Goal: Navigation & Orientation: Find specific page/section

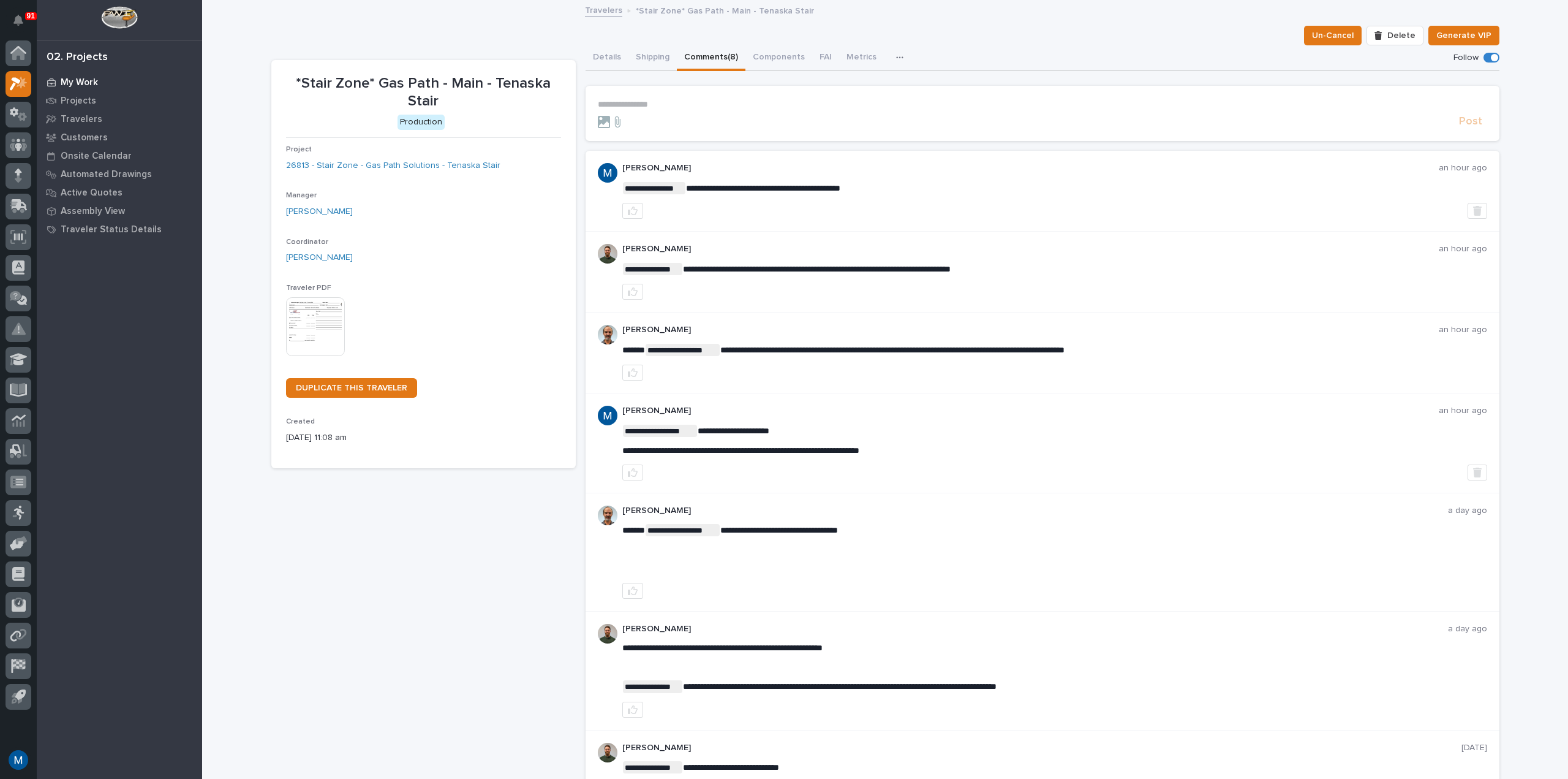
click at [65, 84] on p "My Work" at bounding box center [79, 82] width 37 height 11
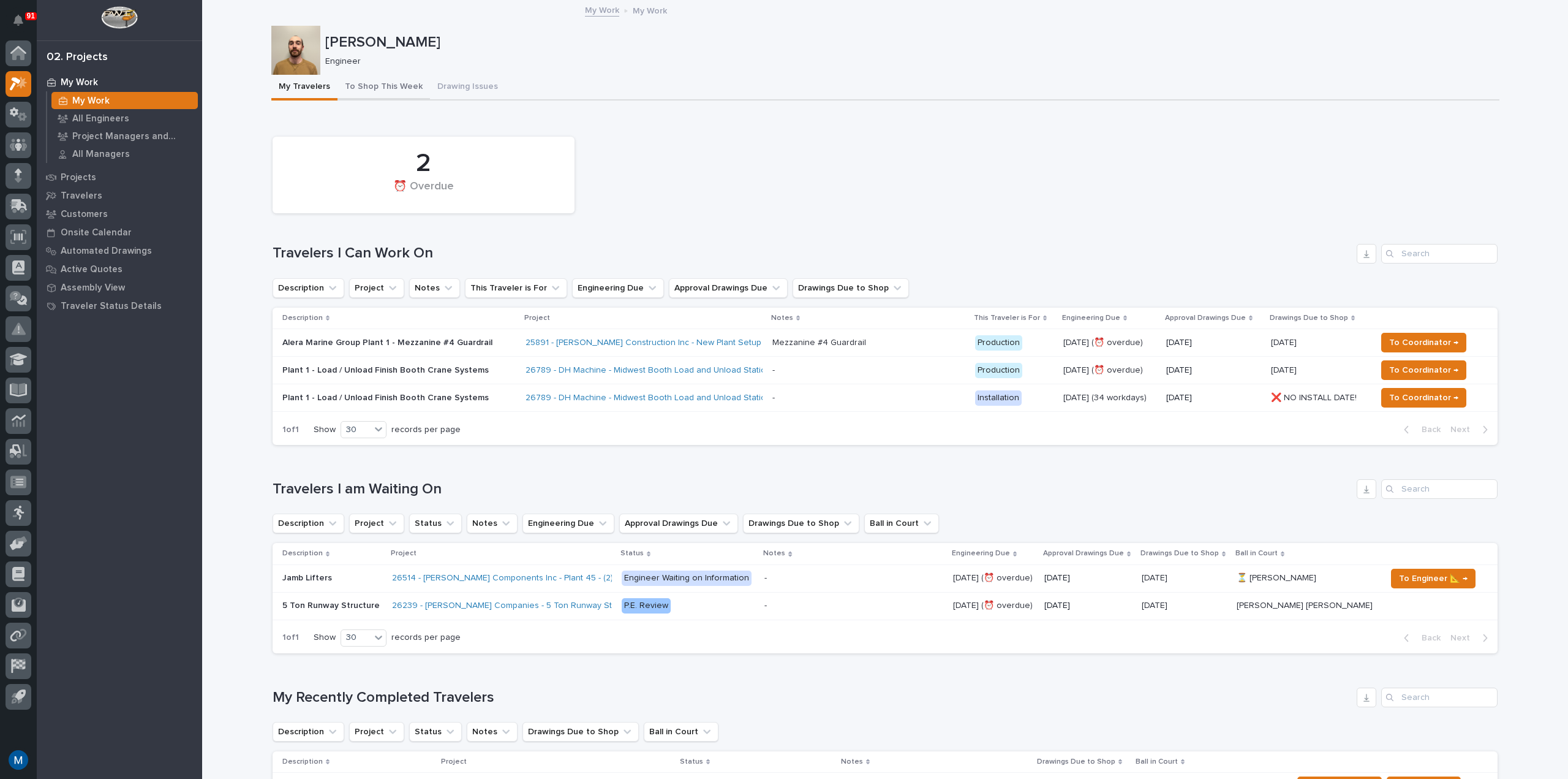
click at [383, 82] on button "To Shop This Week" at bounding box center [384, 87] width 93 height 25
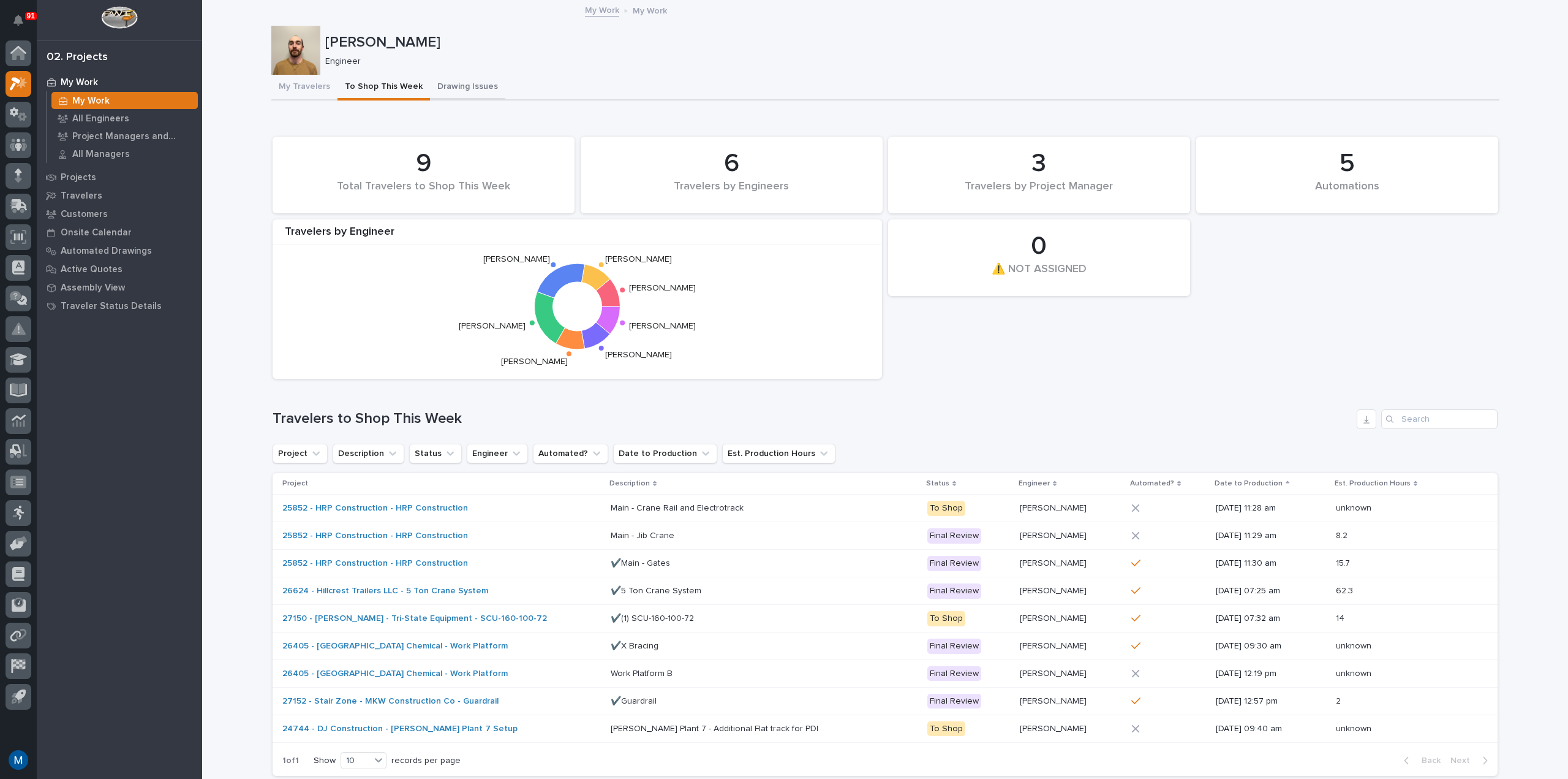
click at [457, 91] on button "Drawing Issues" at bounding box center [467, 87] width 75 height 25
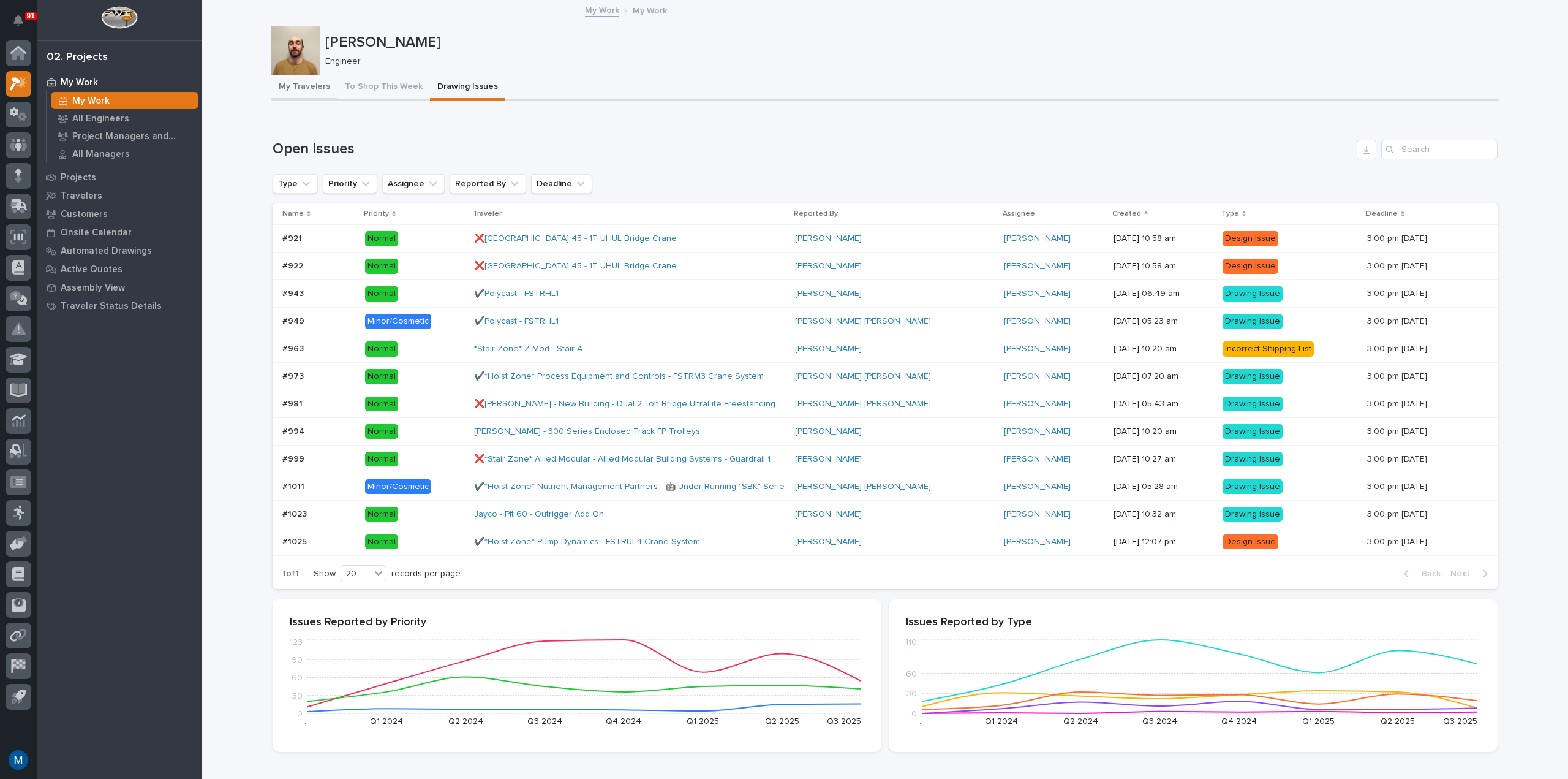
click at [319, 82] on button "My Travelers" at bounding box center [304, 87] width 66 height 25
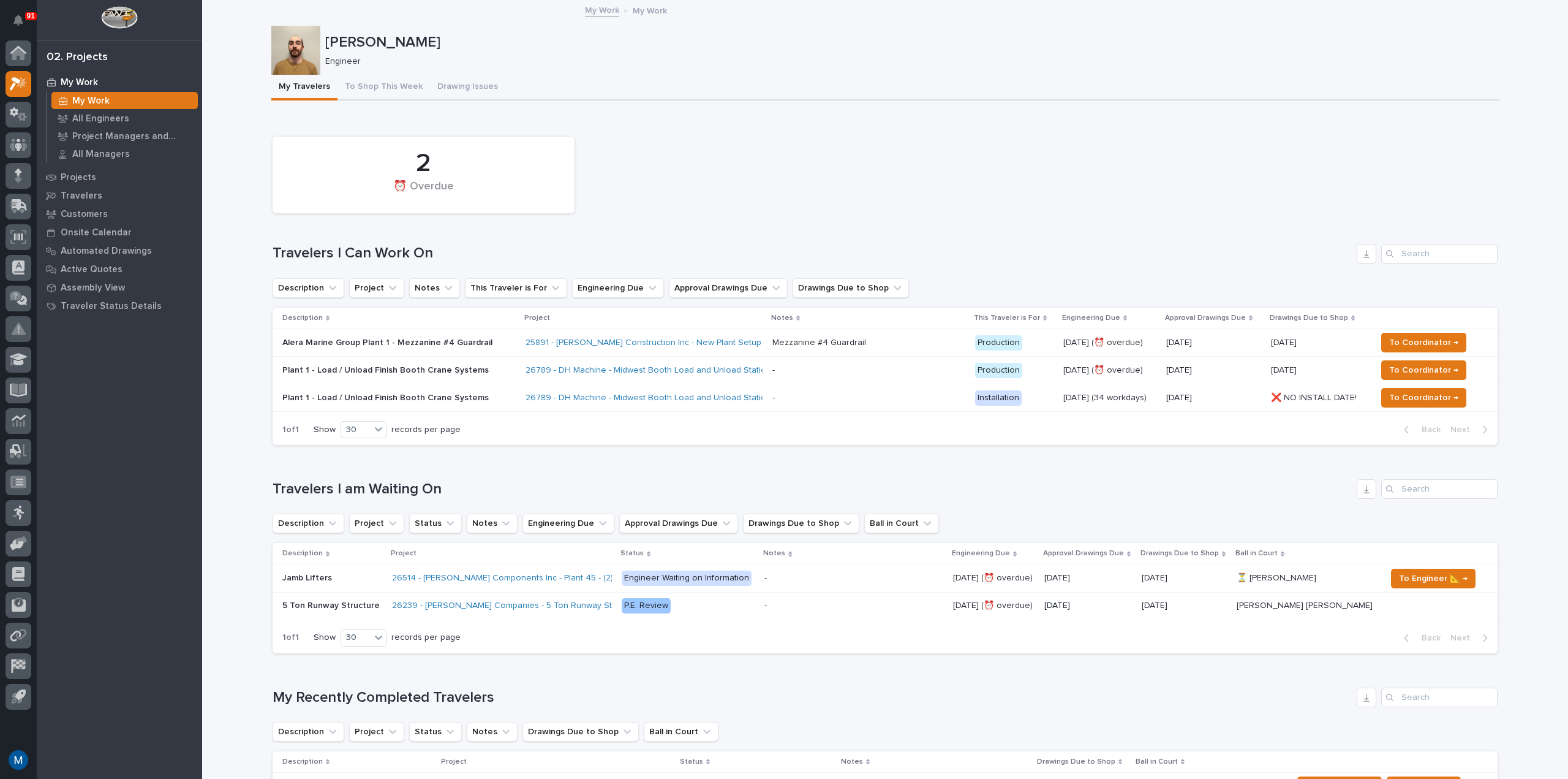
click at [808, 199] on div "2 ⏰ Overdue" at bounding box center [885, 175] width 1238 height 89
click at [374, 83] on button "To Shop This Week" at bounding box center [384, 87] width 93 height 25
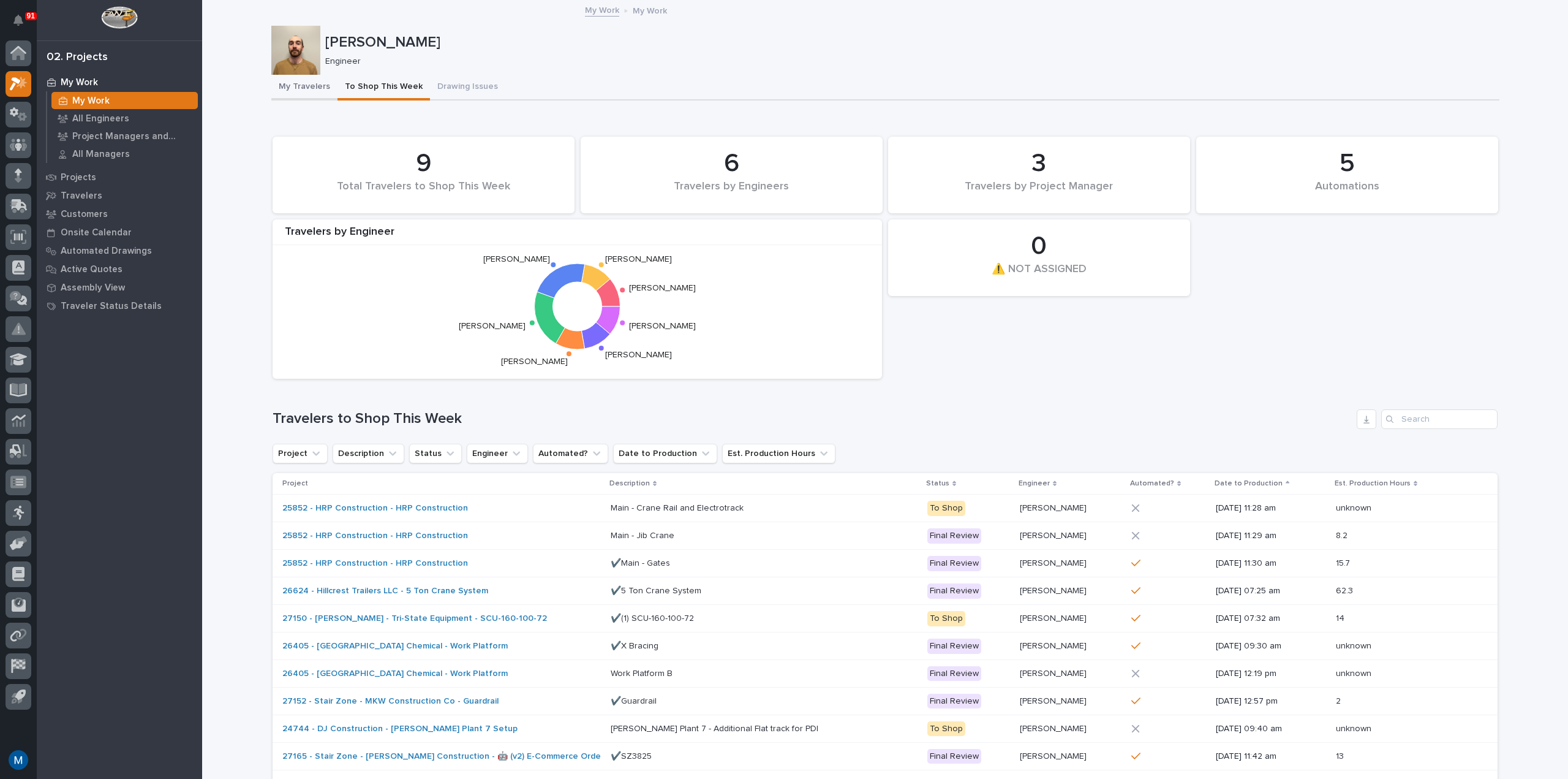
click at [312, 94] on button "My Travelers" at bounding box center [304, 87] width 66 height 25
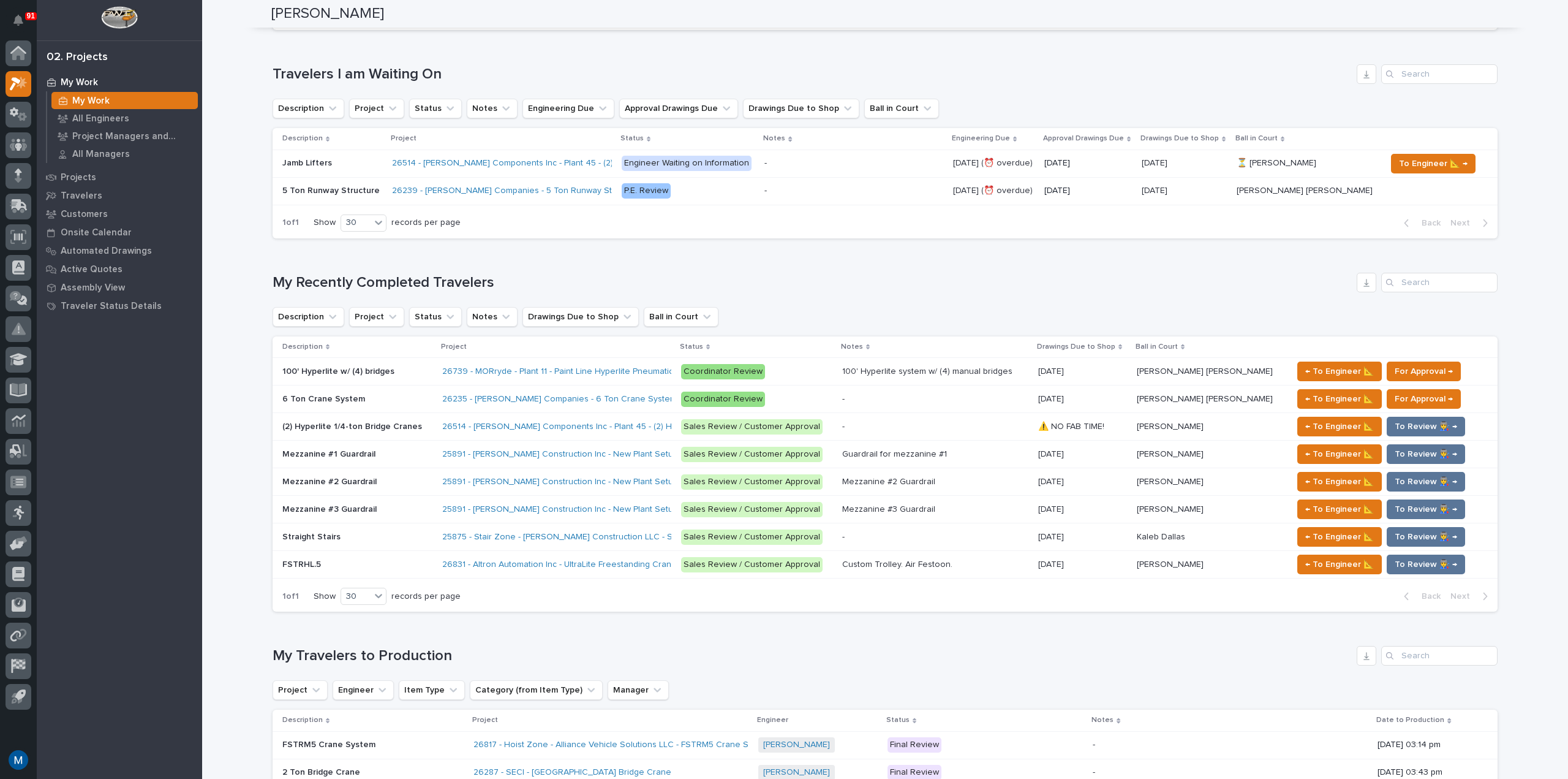
scroll to position [429, 0]
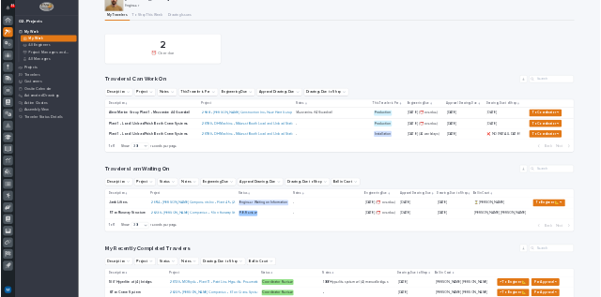
scroll to position [94, 0]
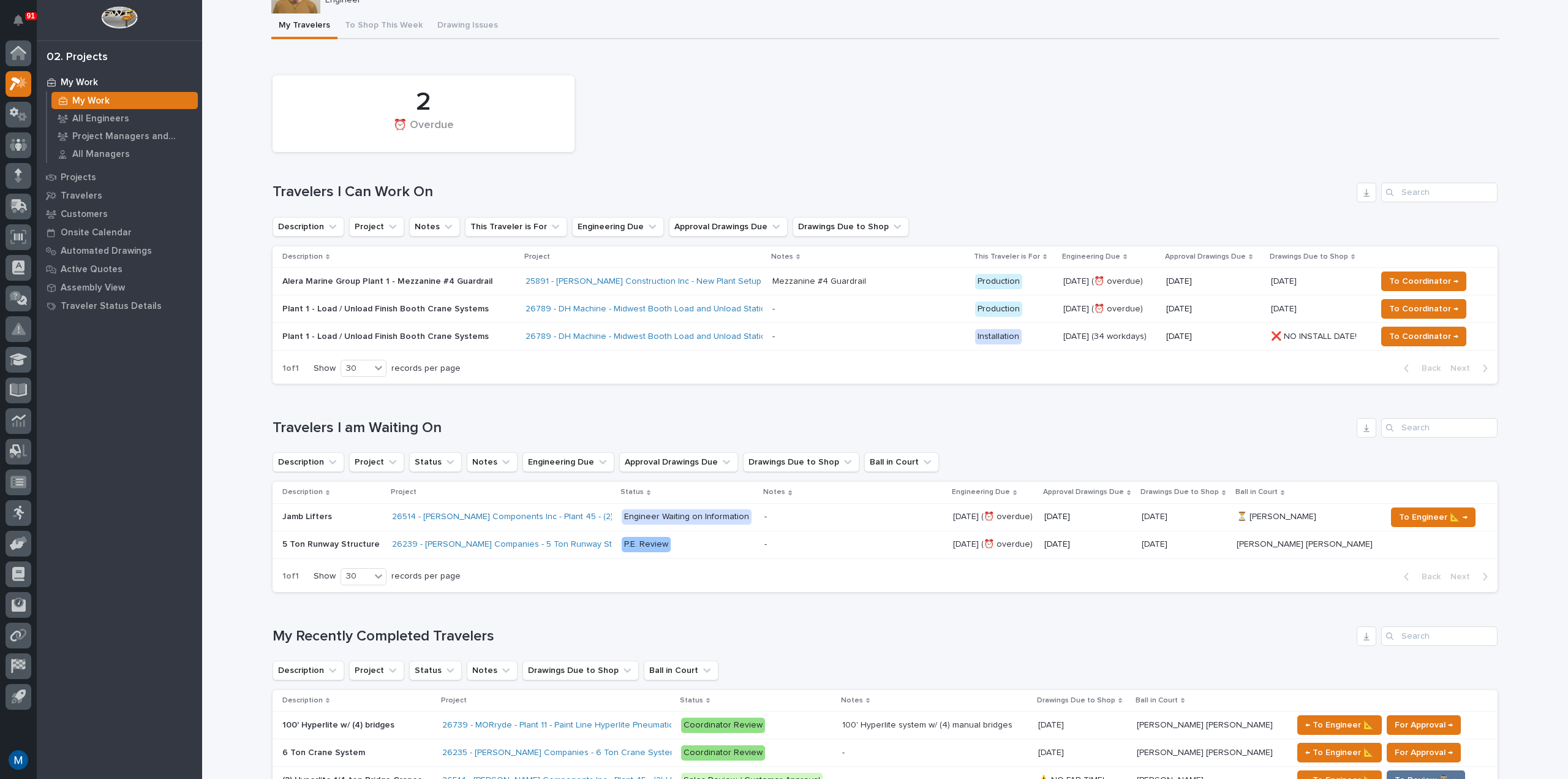
click at [967, 396] on div "Loading... Saving… Travelers I am Waiting On Description Project Status Notes E…" at bounding box center [885, 497] width 1225 height 208
click at [922, 293] on td "Mezzanine #4 Guardrail Mezzanine #4 Guardrail" at bounding box center [869, 281] width 203 height 27
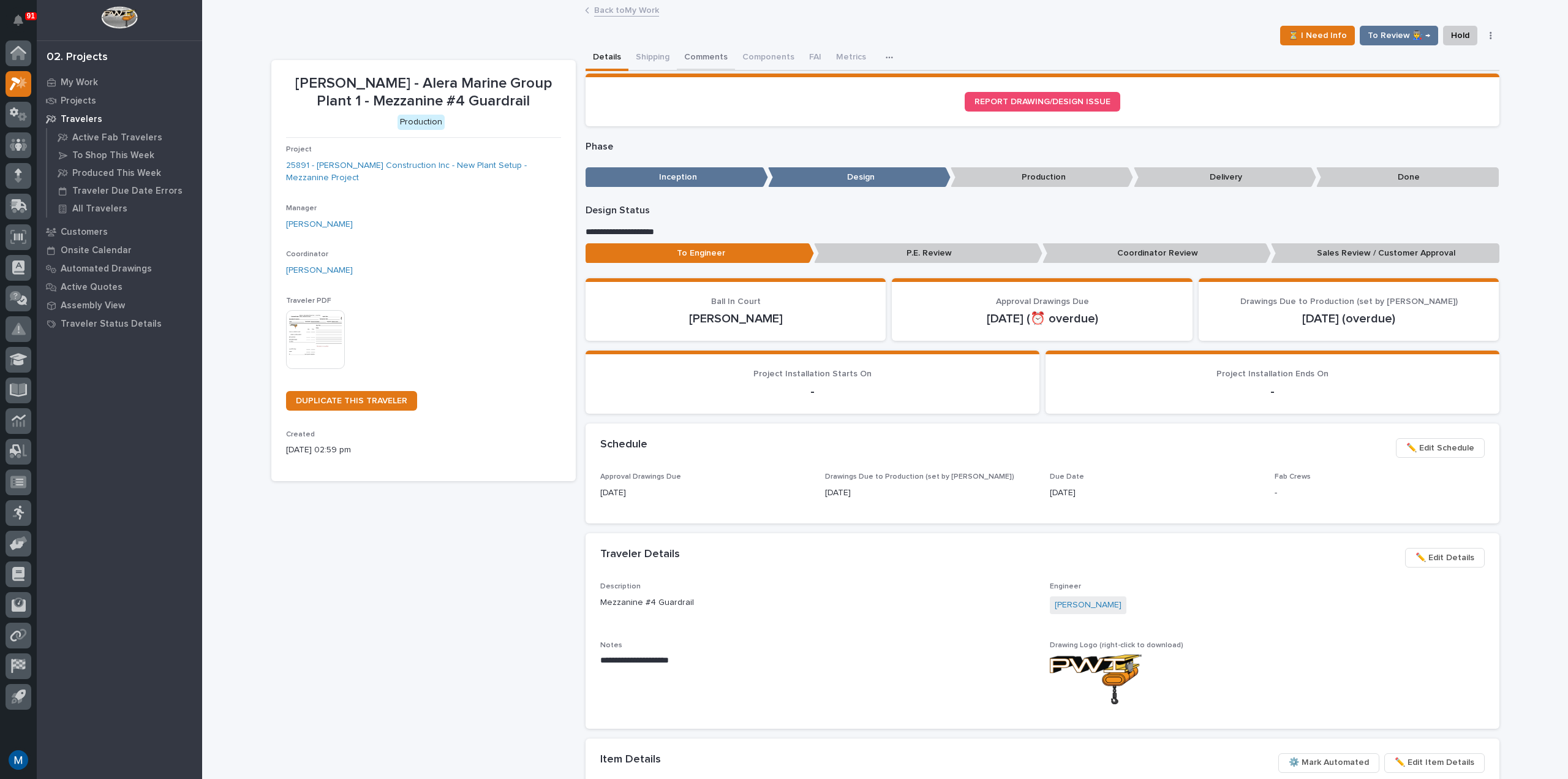
click at [712, 65] on button "Comments" at bounding box center [706, 57] width 58 height 25
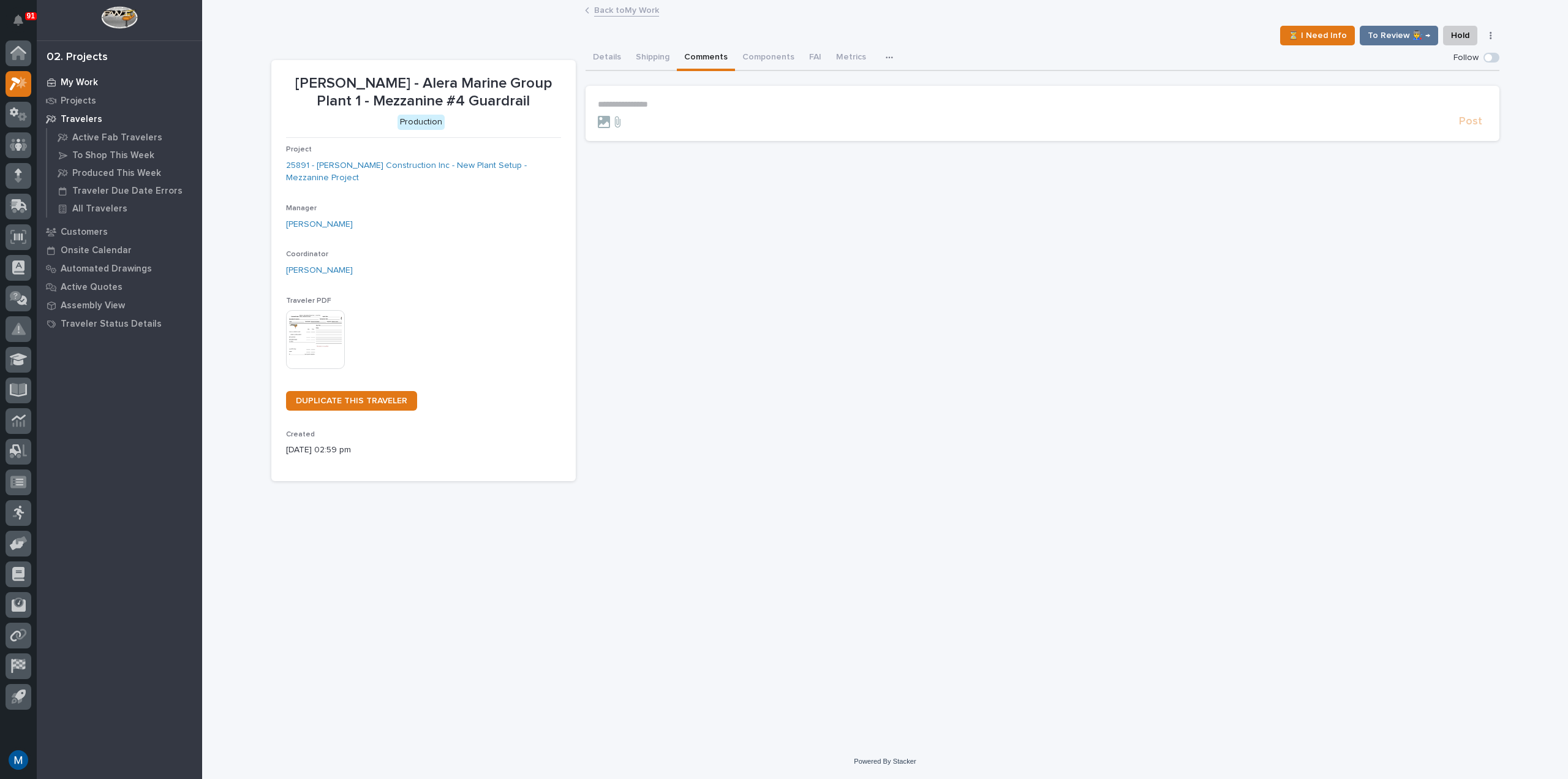
click at [100, 80] on div "My Work" at bounding box center [119, 82] width 159 height 17
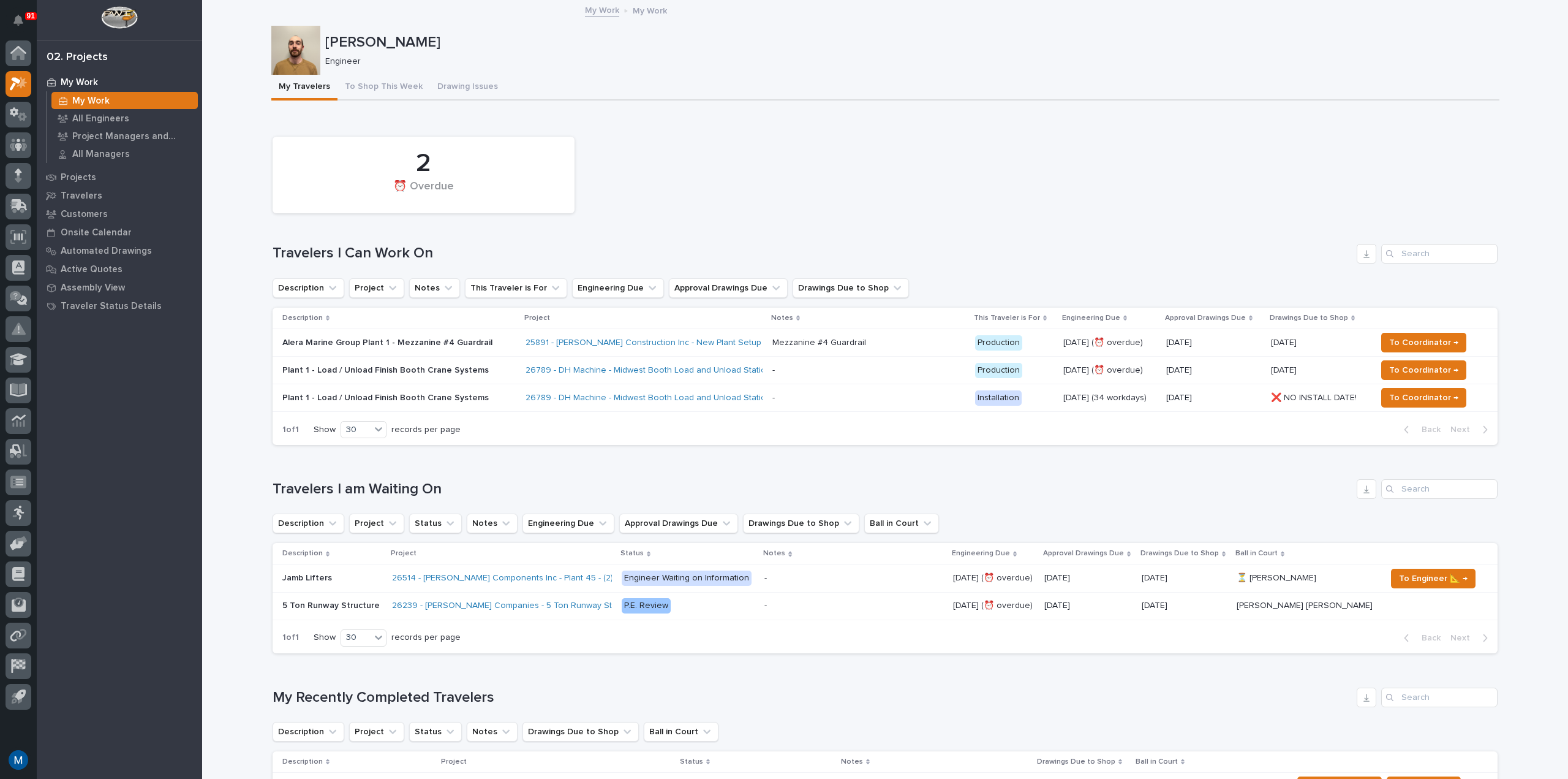
click at [979, 159] on div "2 ⏰ Overdue" at bounding box center [885, 175] width 1238 height 89
click at [24, 26] on button "Notifications" at bounding box center [18, 20] width 25 height 25
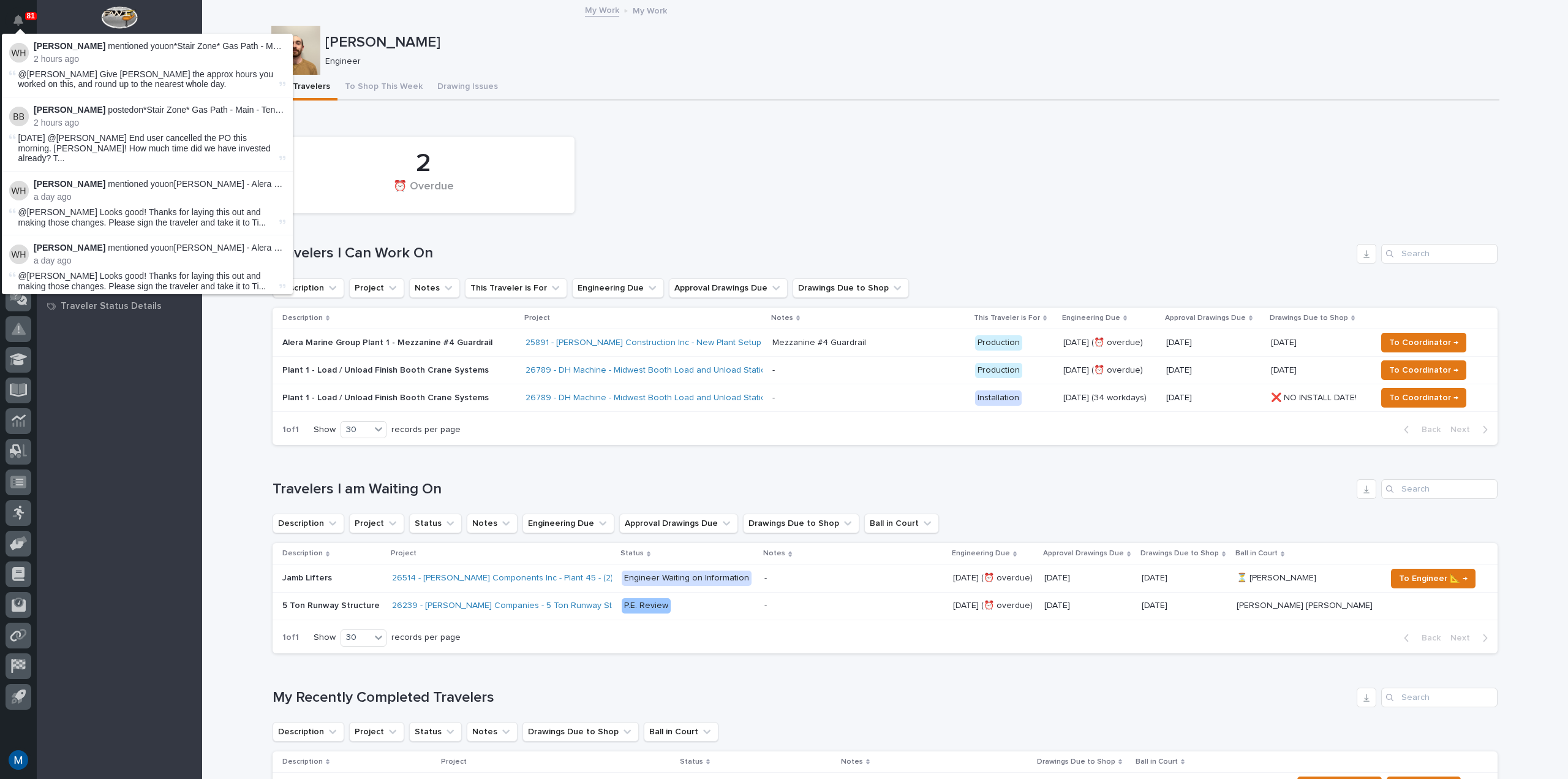
click at [8, 75] on li "[PERSON_NAME] mentioned you on *Stair Zone* Gas Path - Main - Tenaska Stair : 2…" at bounding box center [148, 66] width 291 height 64
click at [14, 70] on icon at bounding box center [12, 72] width 7 height 7
click at [22, 52] on img at bounding box center [19, 53] width 20 height 20
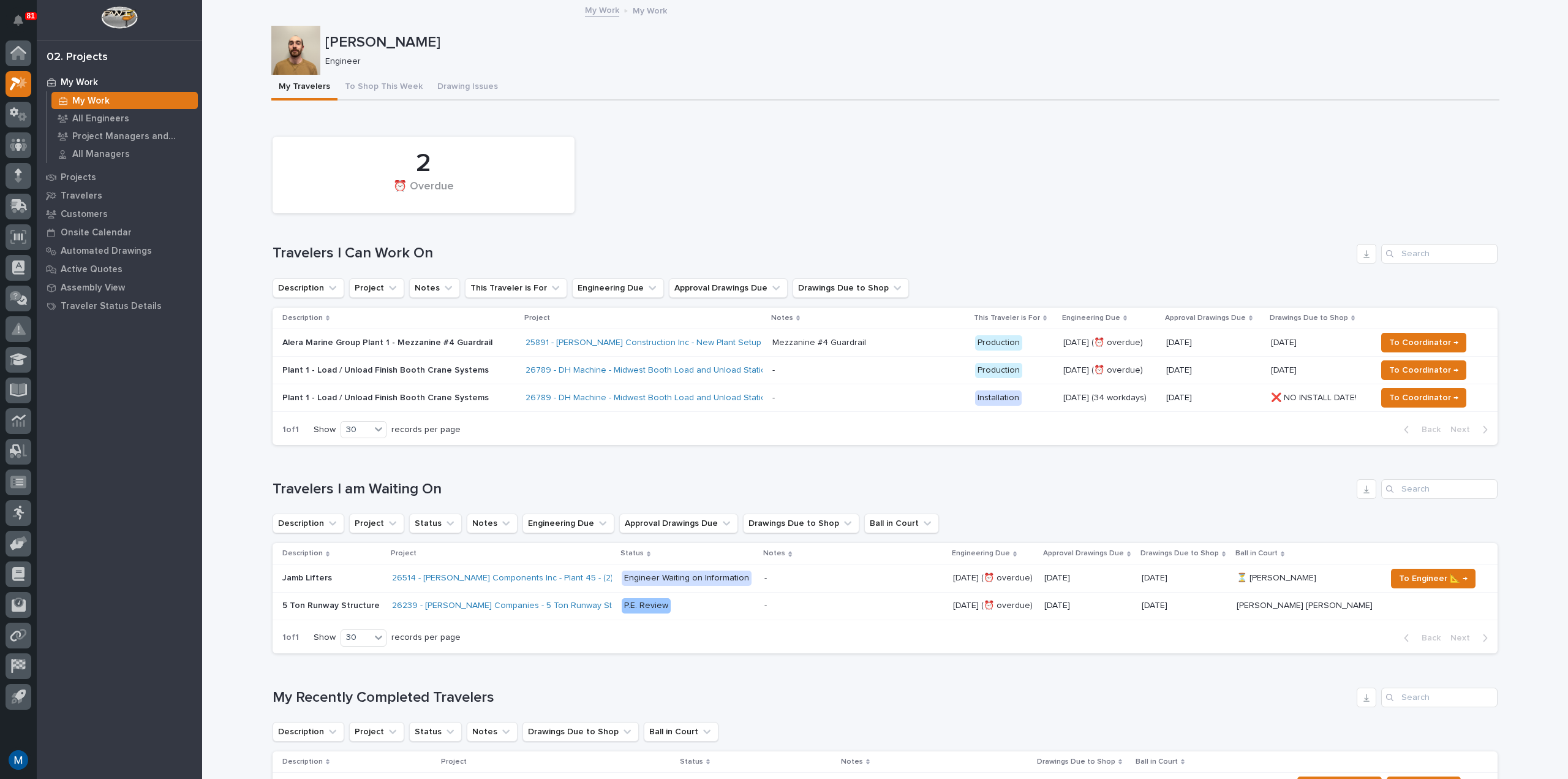
click at [810, 159] on div "2 ⏰ Overdue" at bounding box center [885, 175] width 1238 height 89
click at [16, 16] on icon "Notifications" at bounding box center [18, 20] width 10 height 11
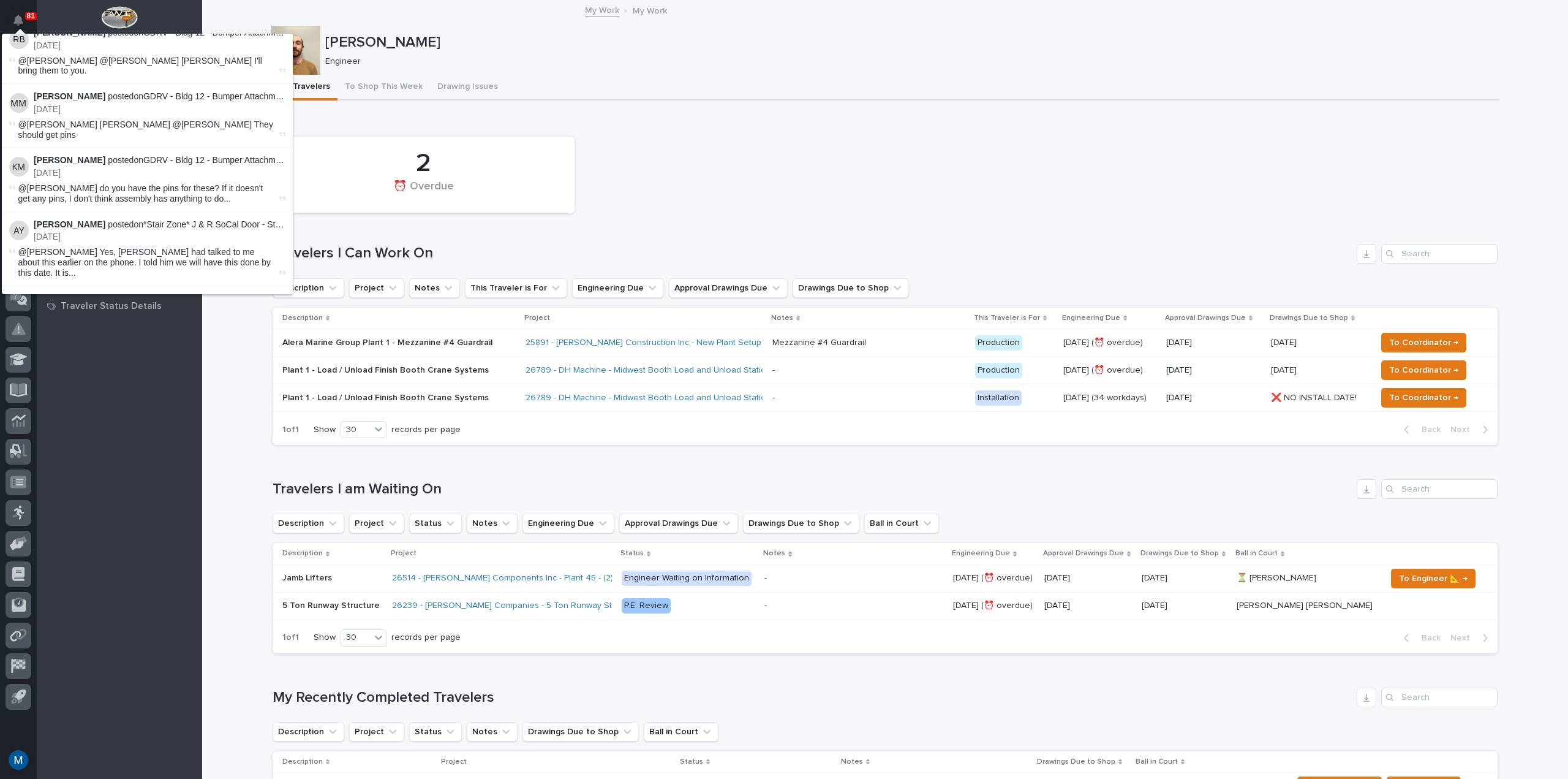
scroll to position [2460, 0]
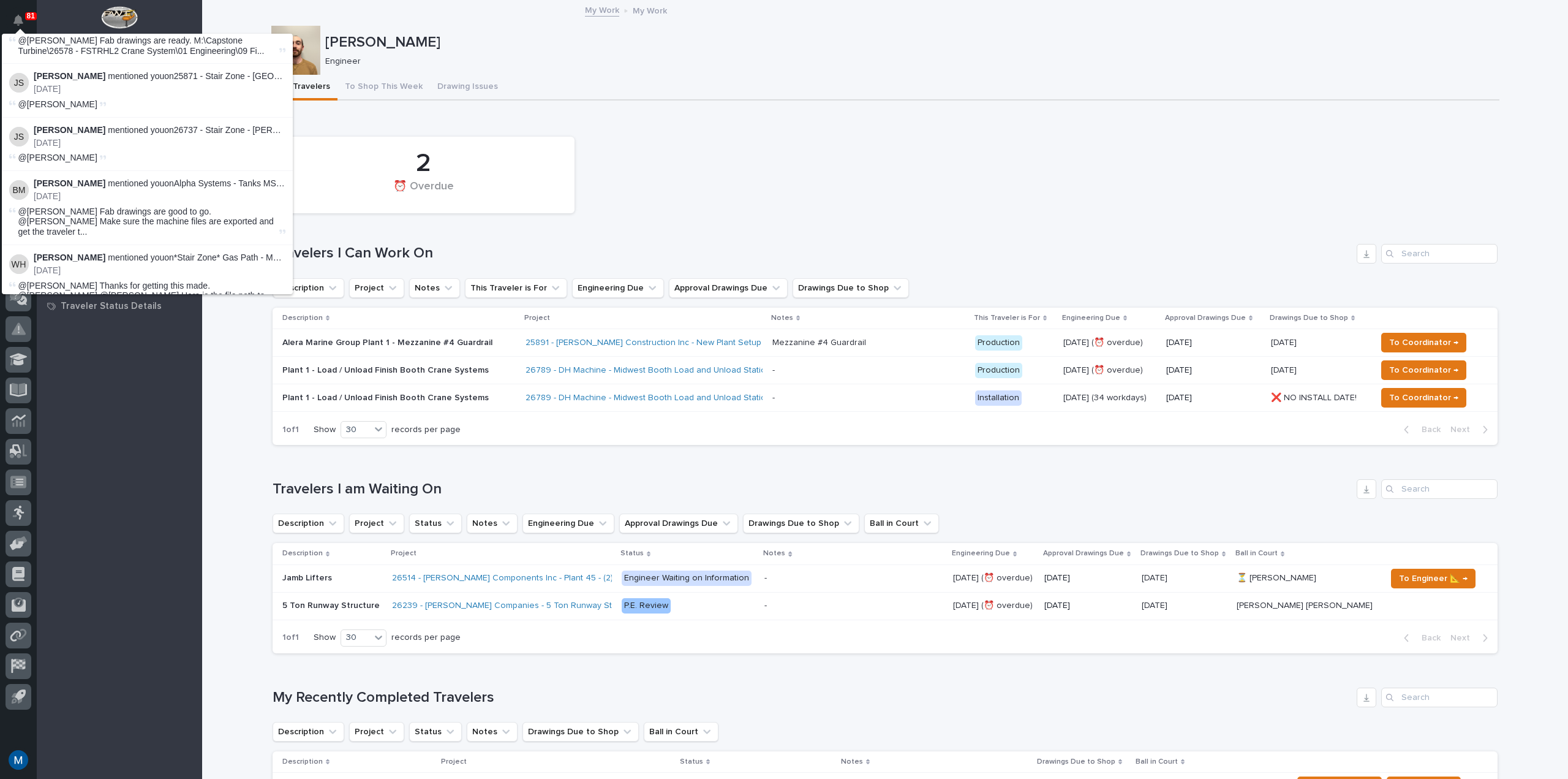
click at [774, 57] on p "Engineer" at bounding box center [907, 61] width 1165 height 10
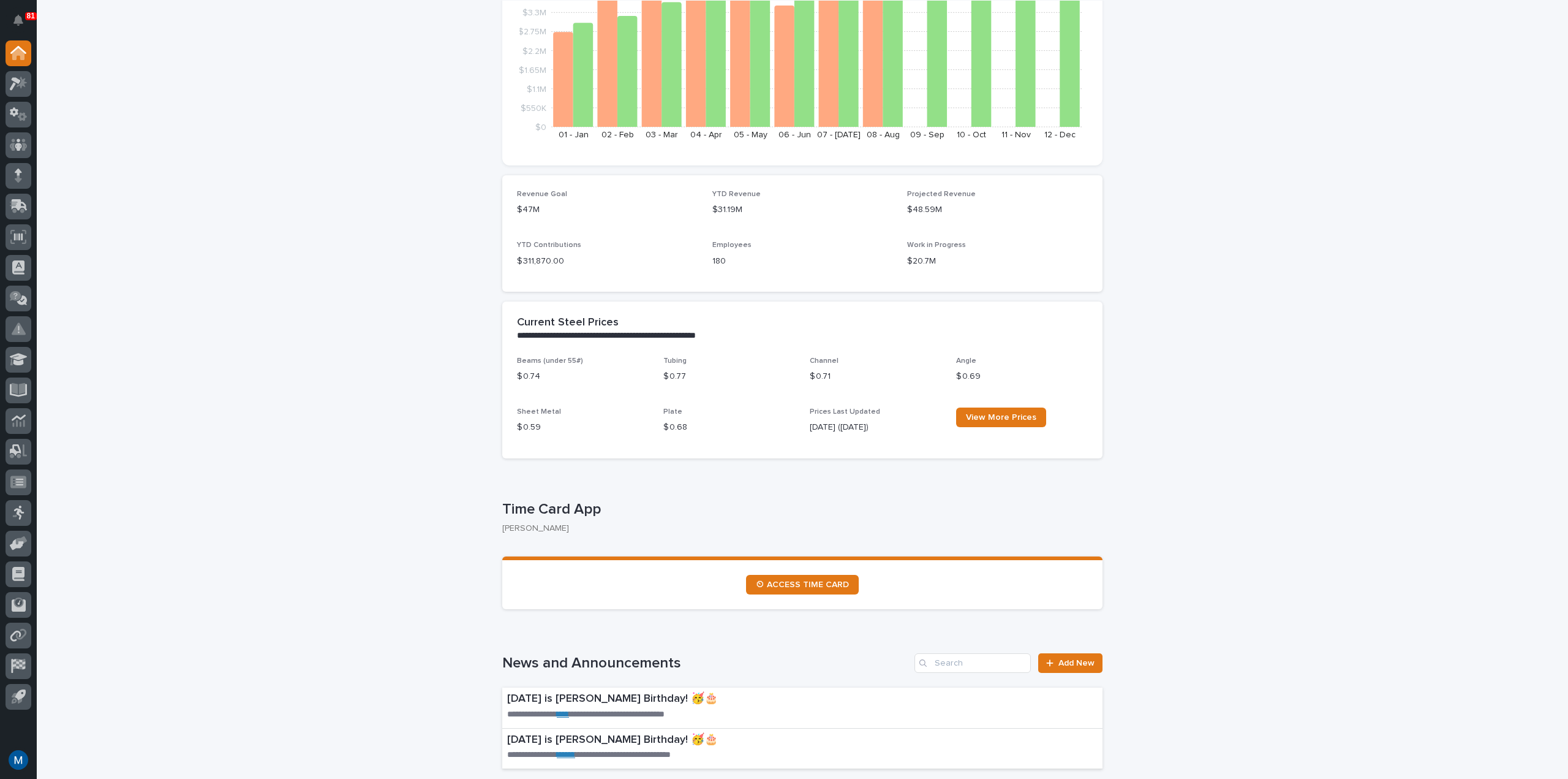
scroll to position [368, 0]
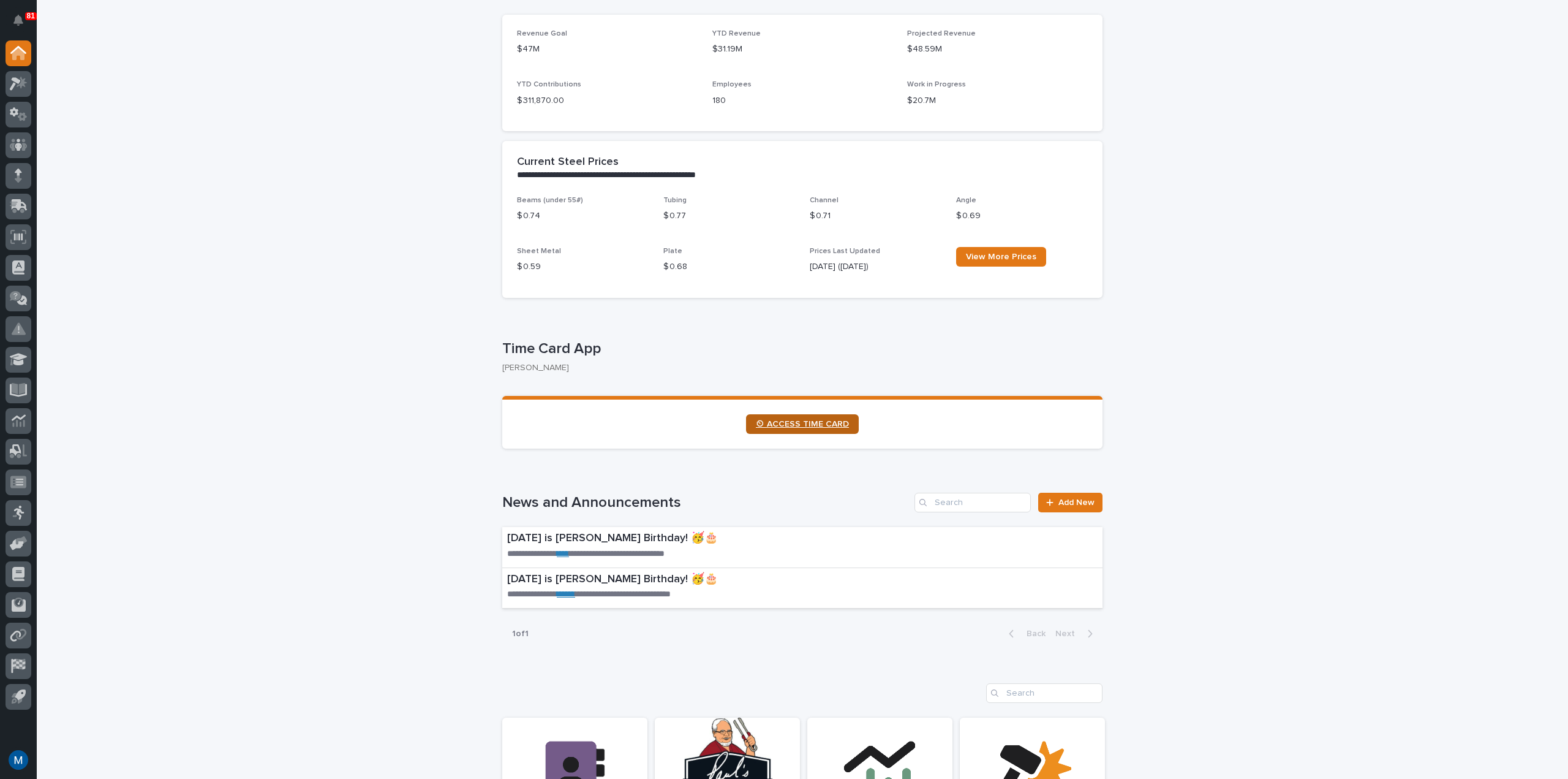
click at [807, 428] on span "⏲ ACCESS TIME CARD" at bounding box center [802, 424] width 93 height 8
